Goal: Task Accomplishment & Management: Use online tool/utility

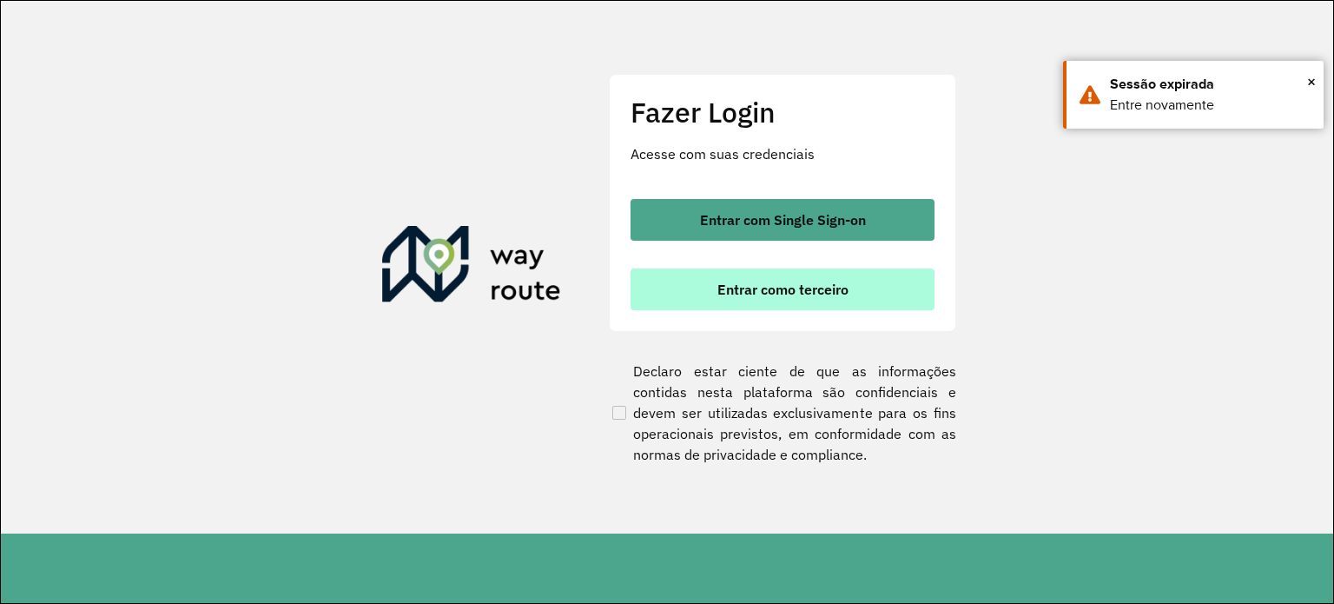
click at [824, 296] on span "Entrar como terceiro" at bounding box center [782, 289] width 131 height 14
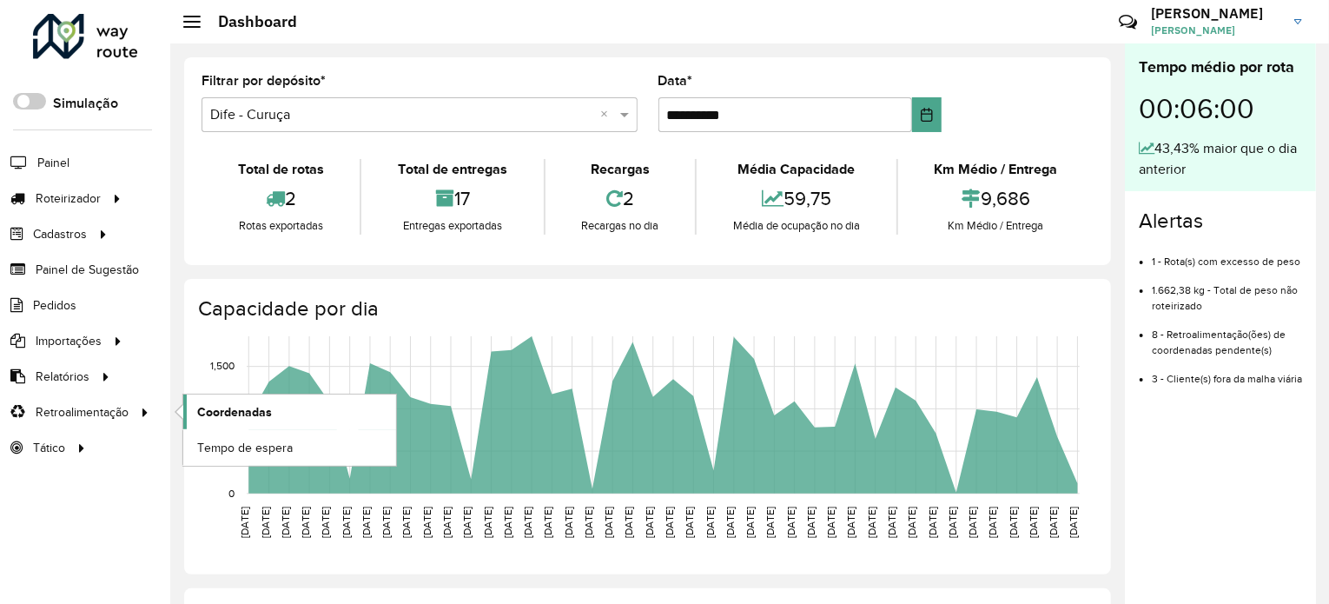
click at [213, 394] on link "Coordenadas" at bounding box center [289, 411] width 213 height 35
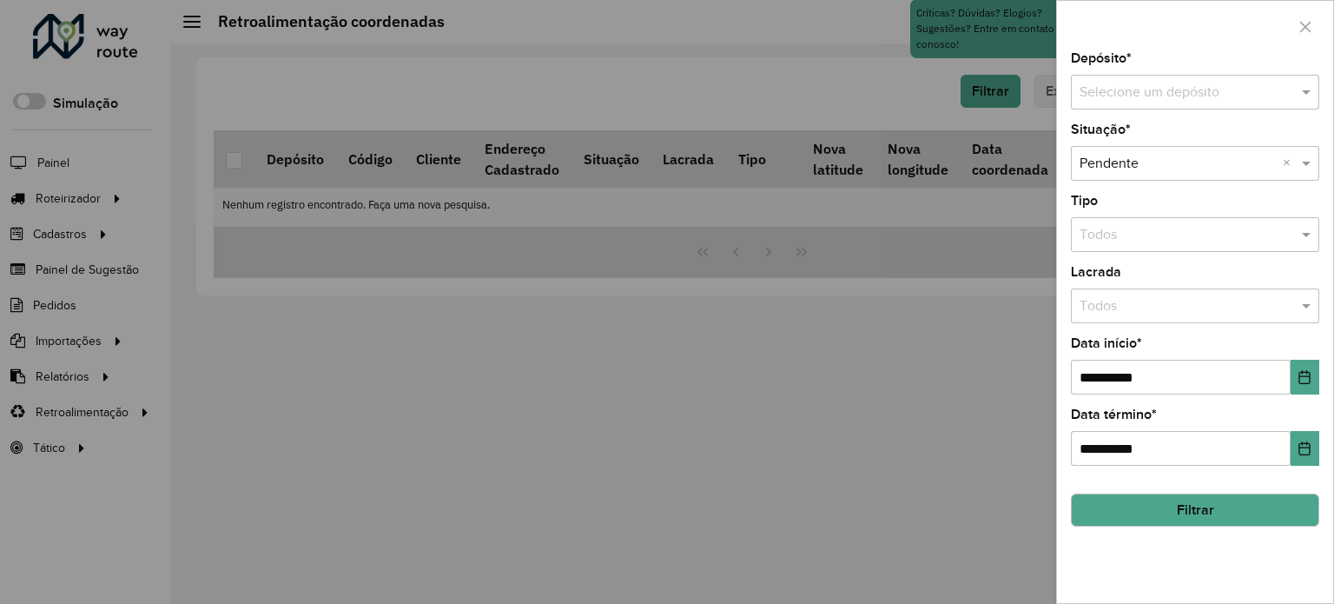
click at [1144, 89] on input "text" at bounding box center [1178, 93] width 196 height 21
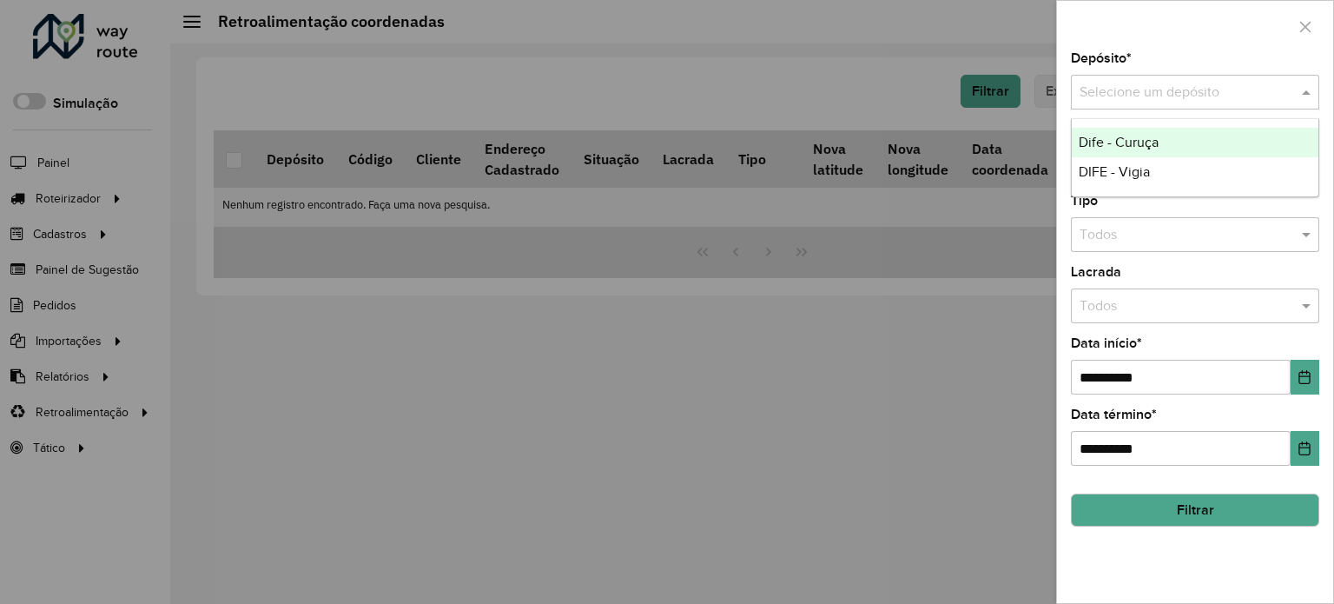
click at [1159, 132] on div "Dife - Curuça" at bounding box center [1195, 143] width 247 height 30
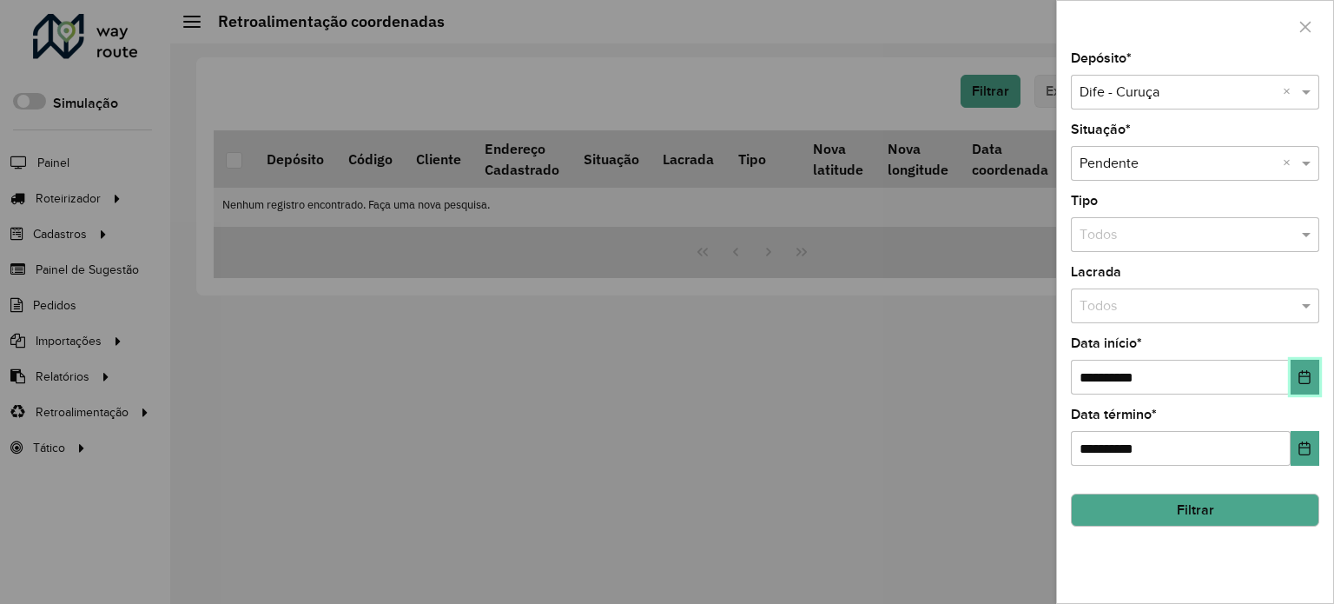
click at [1300, 370] on icon "Choose Date" at bounding box center [1305, 377] width 14 height 14
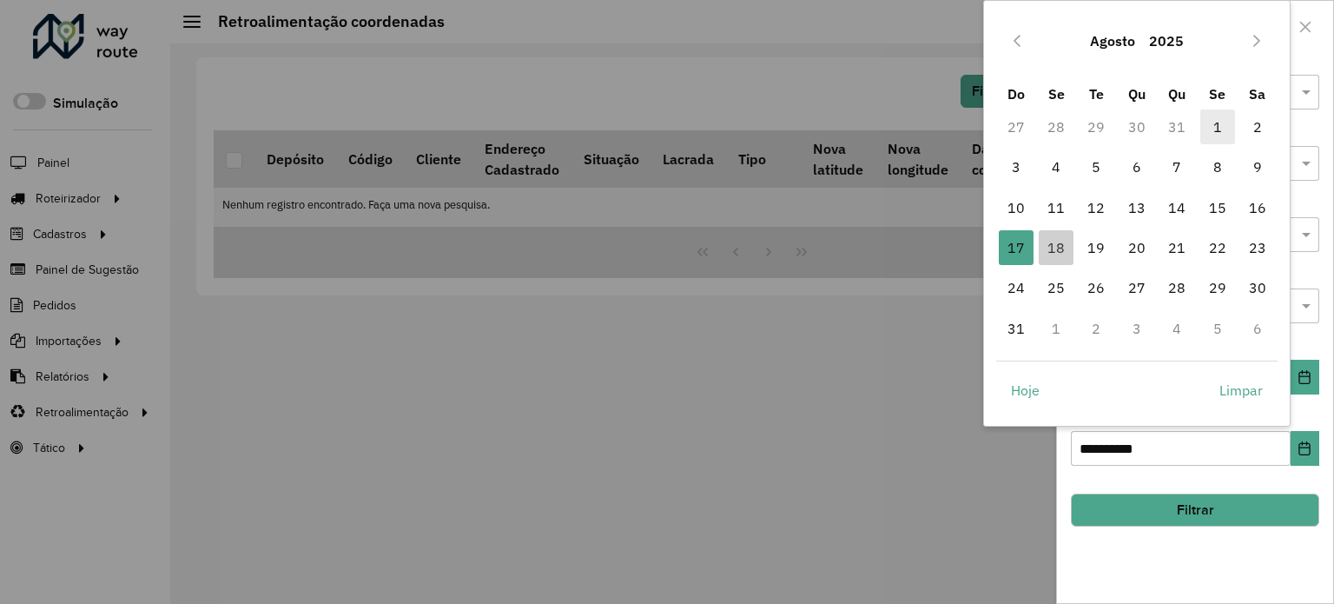
click at [1212, 134] on span "1" at bounding box center [1217, 126] width 35 height 35
type input "**********"
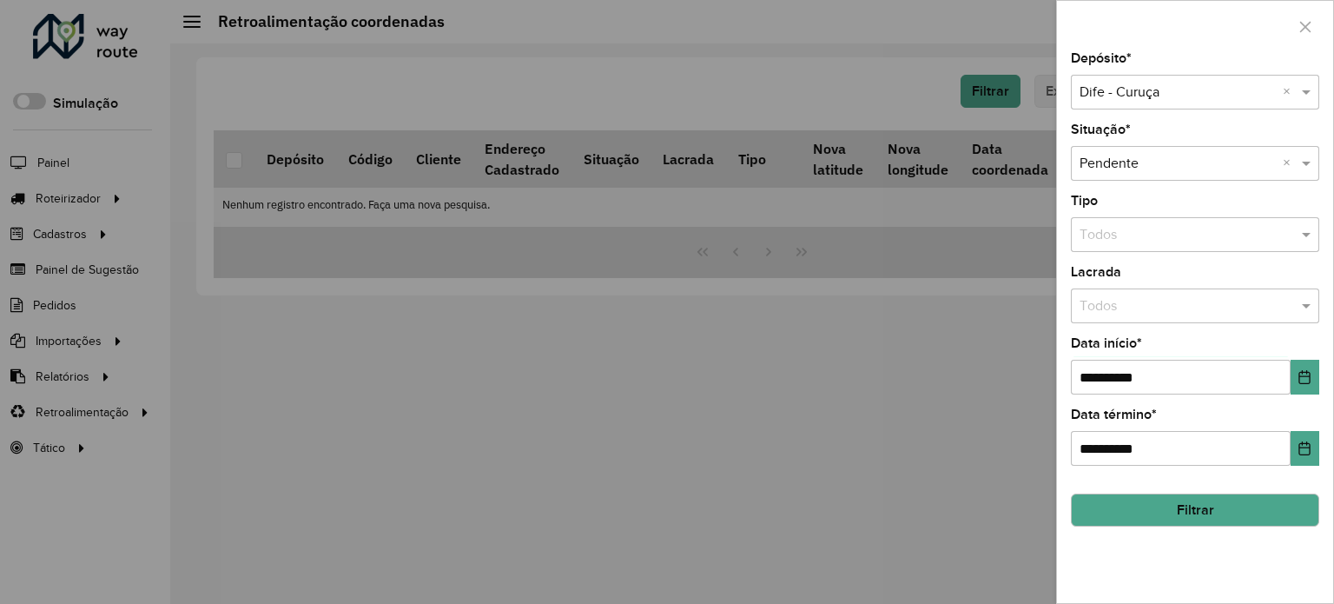
click at [1201, 505] on button "Filtrar" at bounding box center [1195, 509] width 248 height 33
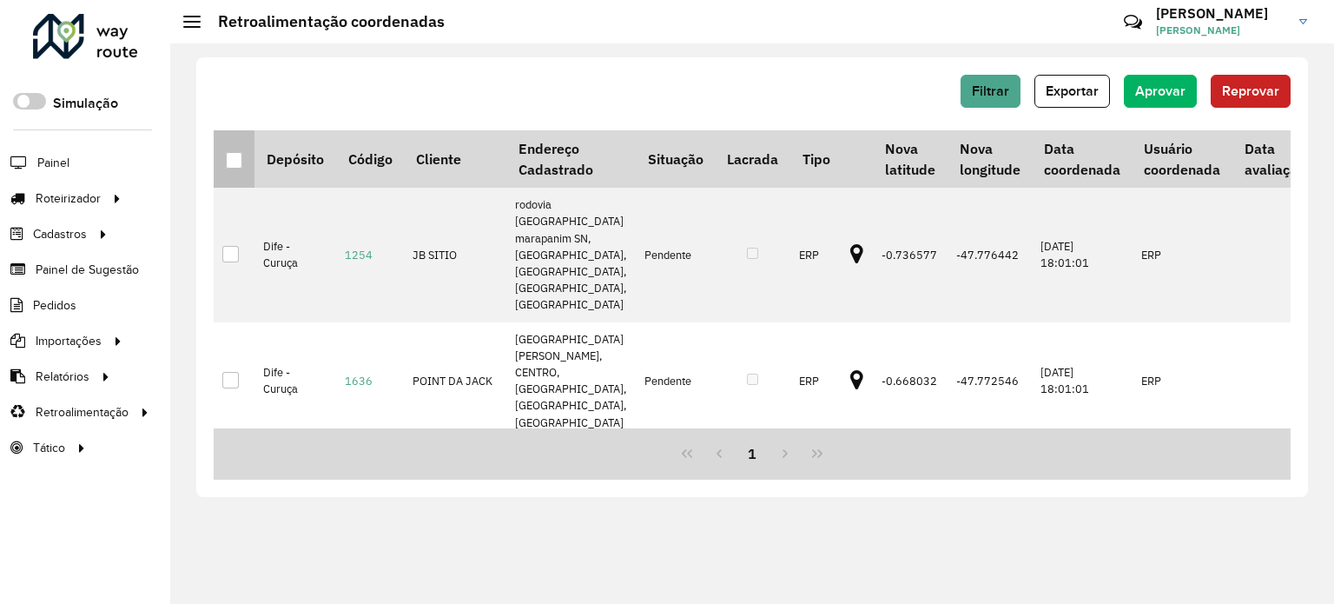
click at [230, 159] on div at bounding box center [234, 160] width 17 height 17
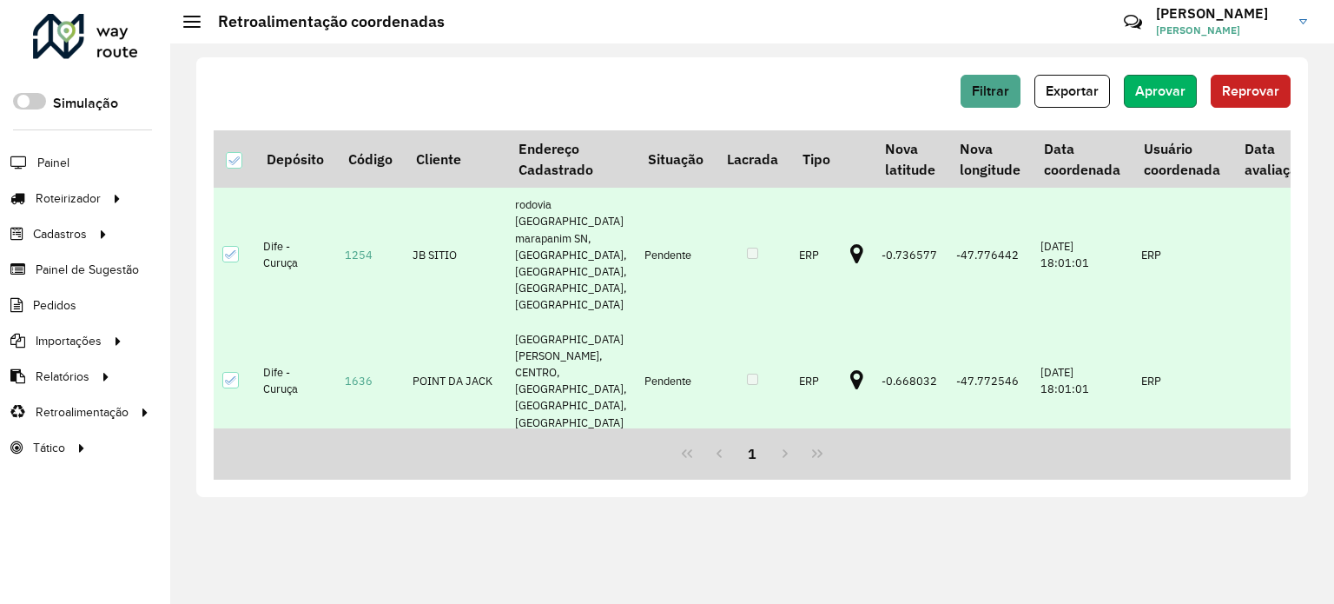
click at [1163, 90] on span "Aprovar" at bounding box center [1160, 90] width 50 height 15
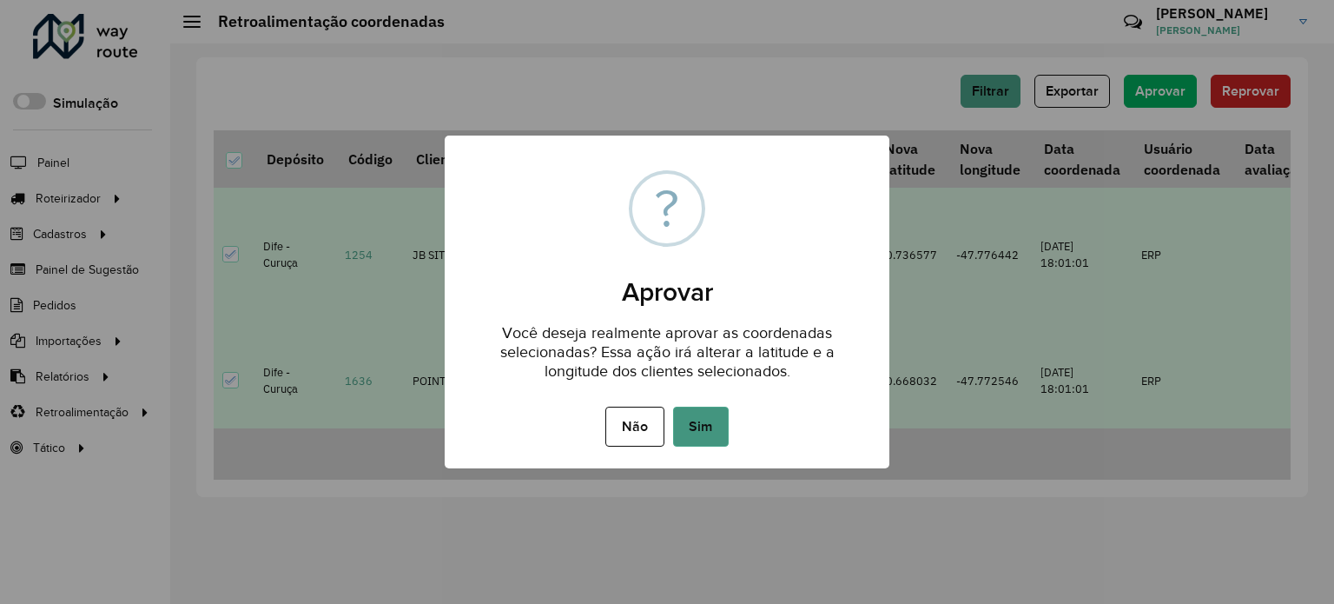
click at [695, 422] on button "Sim" at bounding box center [701, 426] width 56 height 40
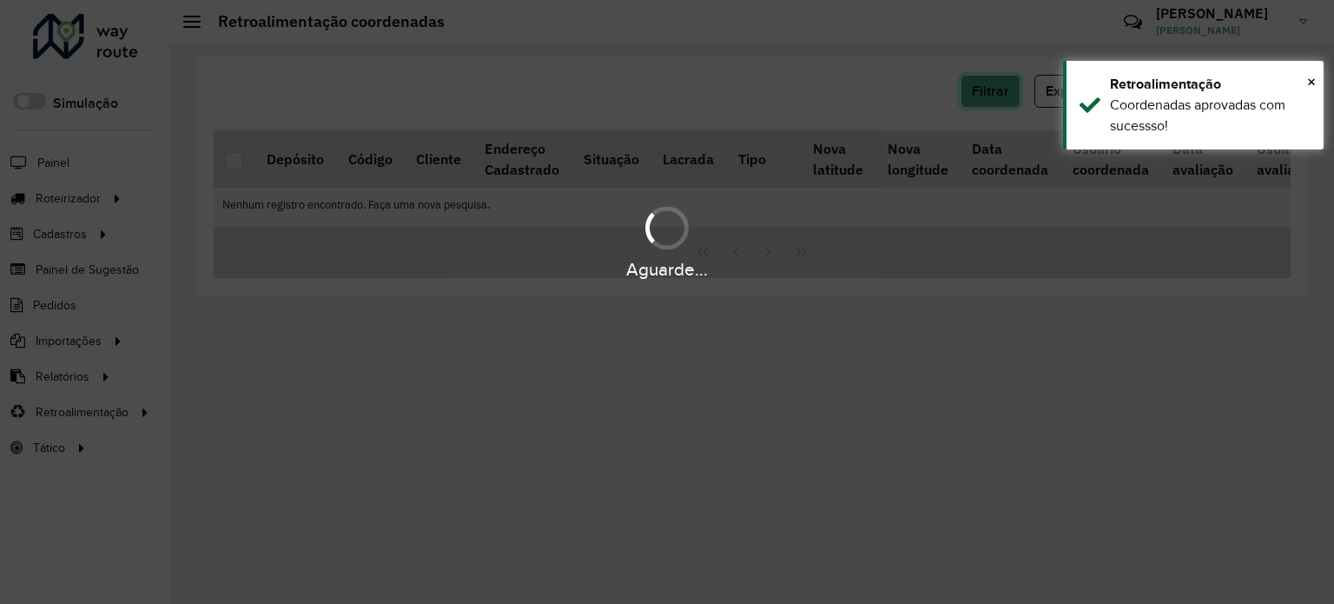
click at [1009, 87] on span "Filtrar" at bounding box center [990, 90] width 37 height 15
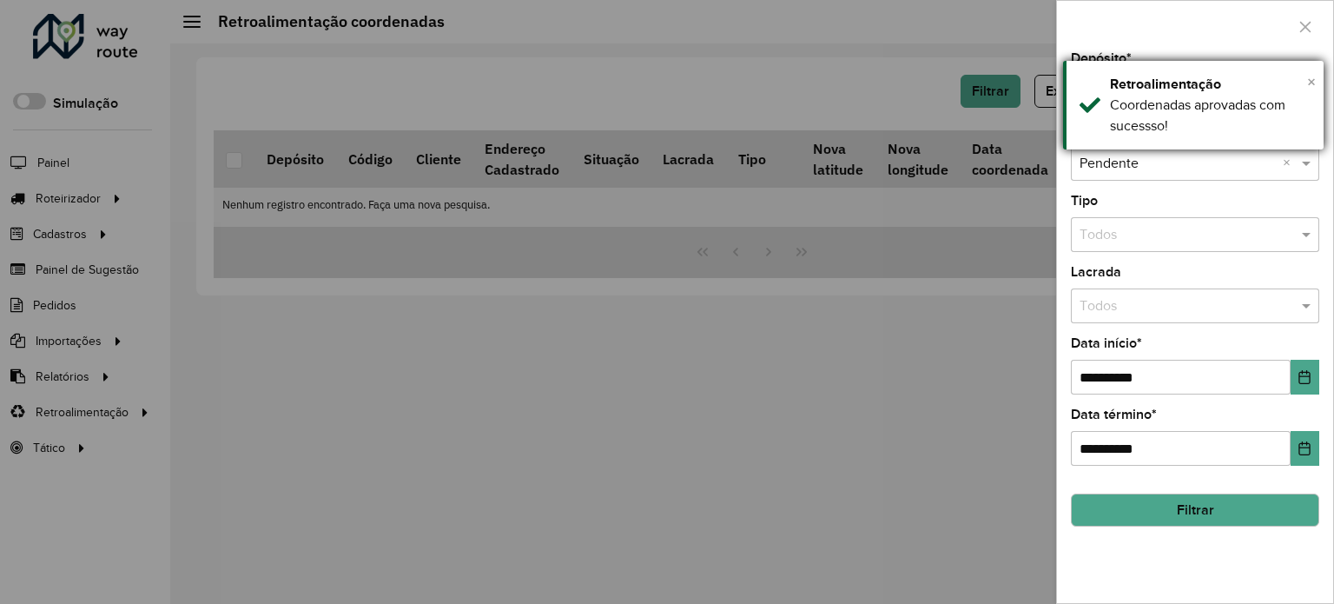
click at [1314, 83] on span "×" at bounding box center [1311, 81] width 9 height 19
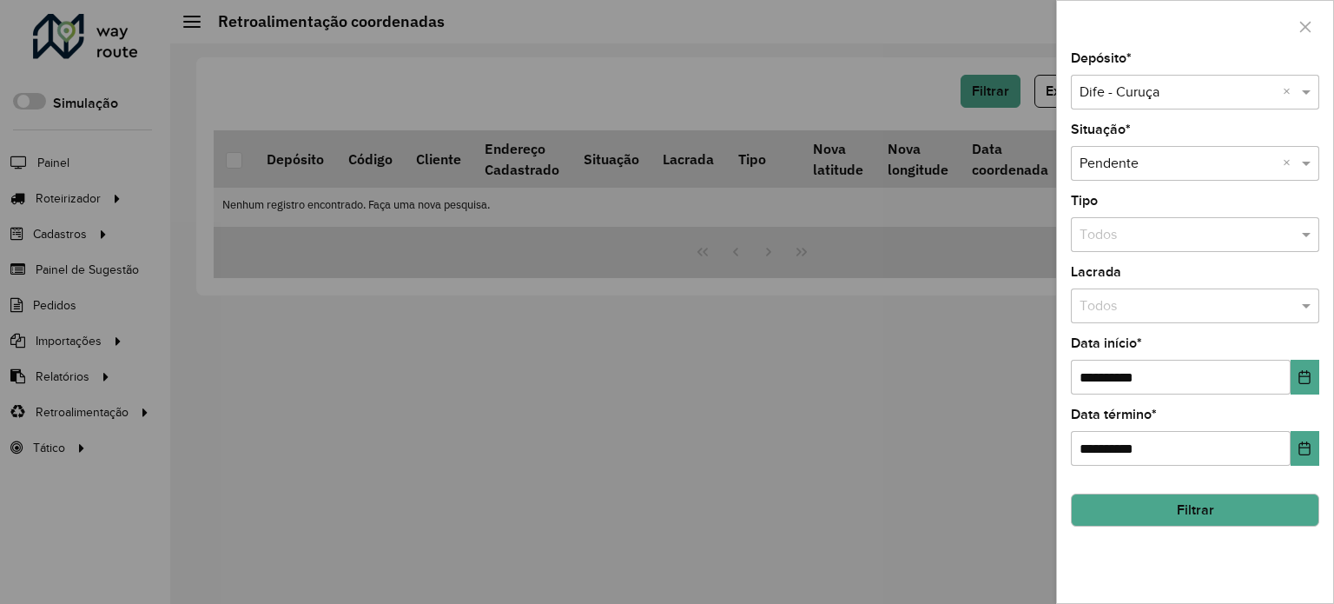
click at [1149, 103] on div "Selecione um depósito × Dife - Curuça ×" at bounding box center [1195, 92] width 248 height 35
click at [1145, 144] on span "DIFE - Vigia" at bounding box center [1114, 142] width 71 height 15
click at [1212, 506] on button "Filtrar" at bounding box center [1195, 509] width 248 height 33
